Goal: Information Seeking & Learning: Learn about a topic

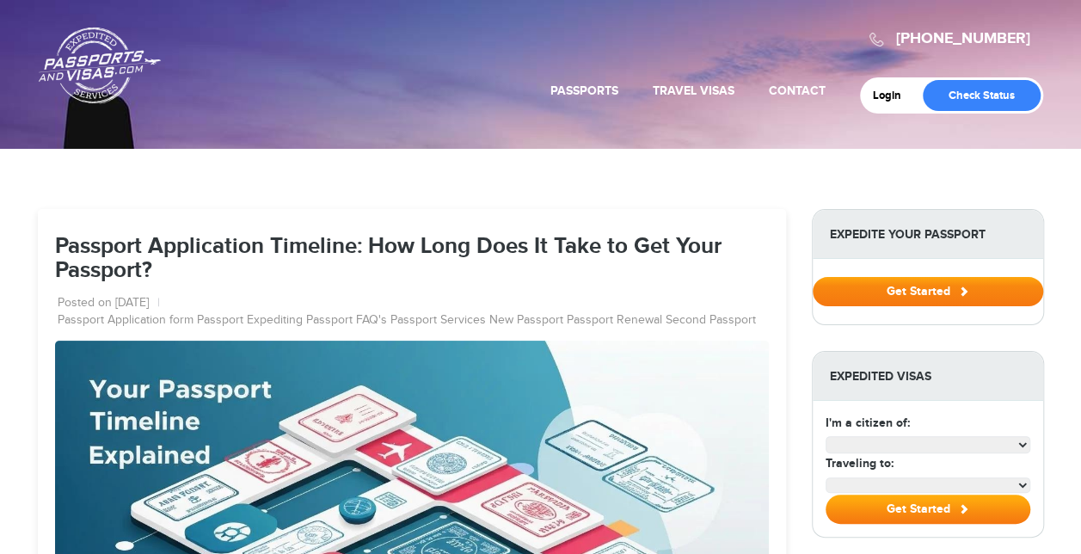
select select "**********"
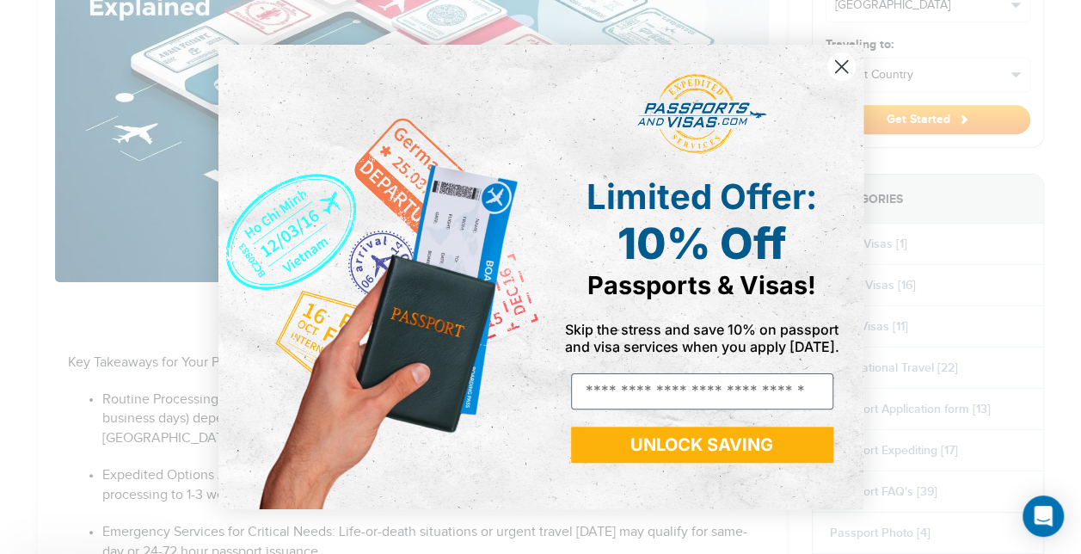
scroll to position [502, 0]
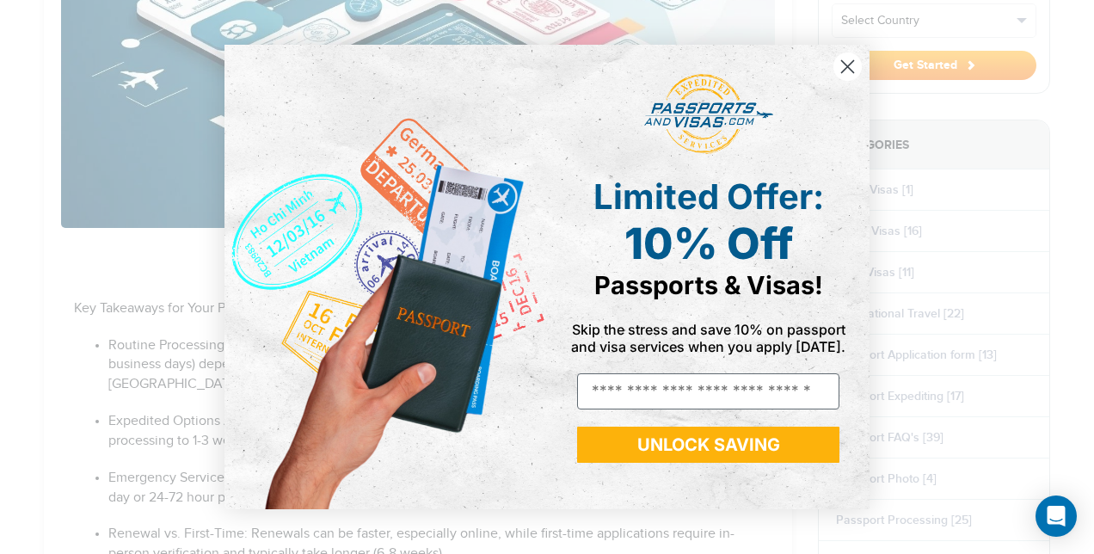
click at [843, 76] on circle "Close dialog" at bounding box center [847, 66] width 28 height 28
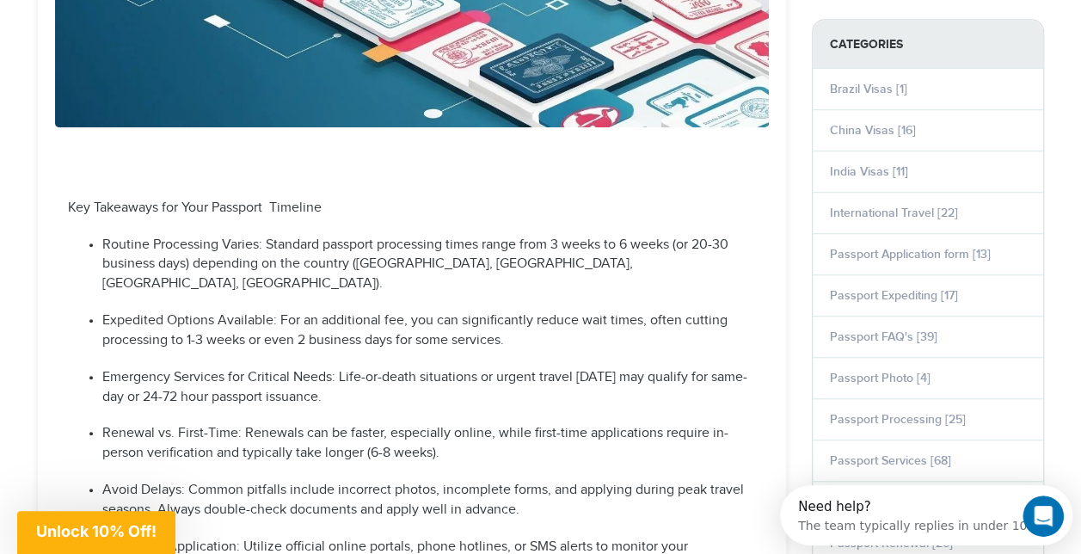
scroll to position [606, 0]
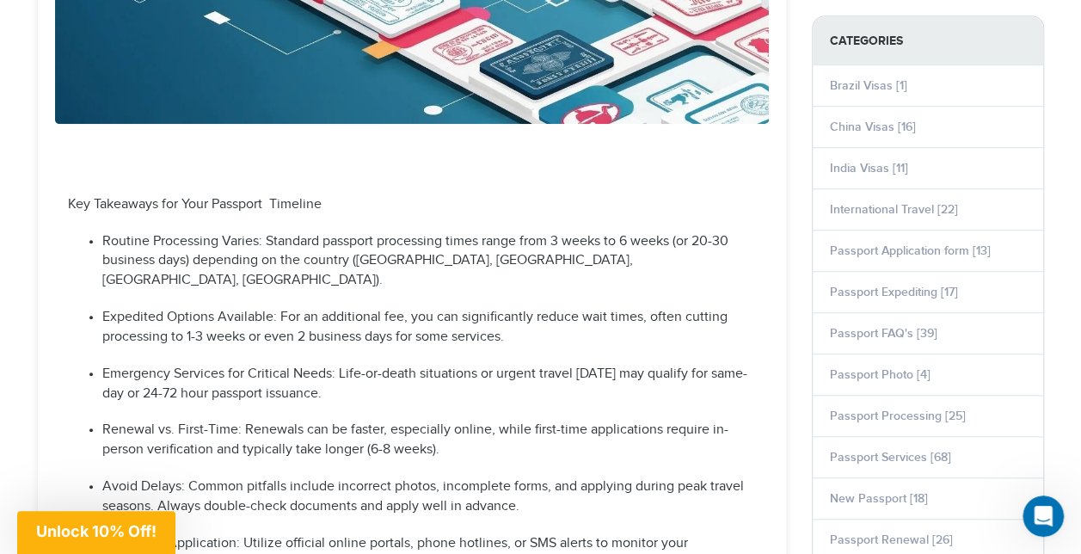
click at [904, 253] on li "Passport Application form [13]" at bounding box center [927, 250] width 230 height 41
click at [898, 243] on link "Passport Application form [13]" at bounding box center [910, 250] width 161 height 15
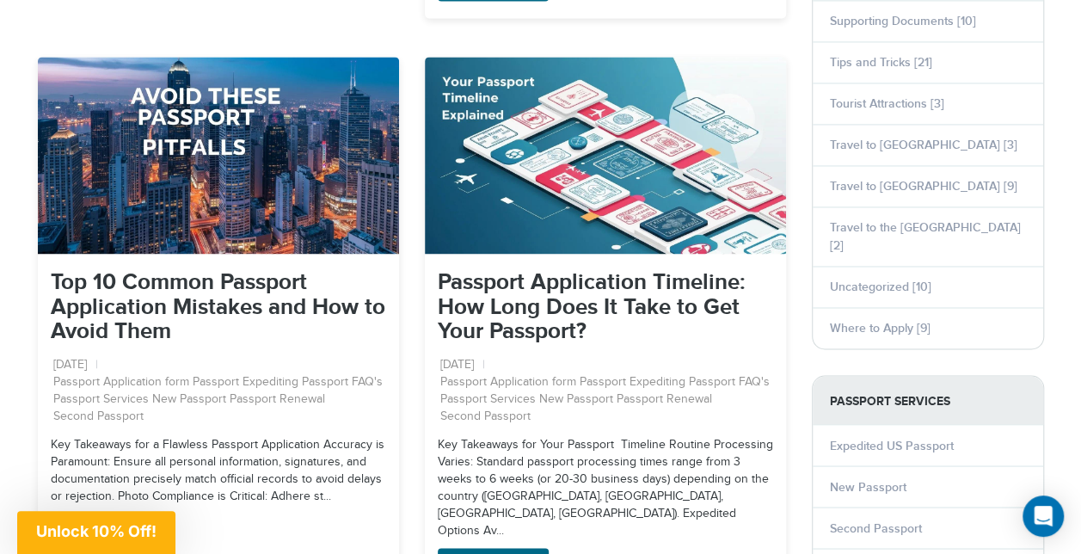
scroll to position [1261, 0]
